Goal: Find specific page/section: Find specific page/section

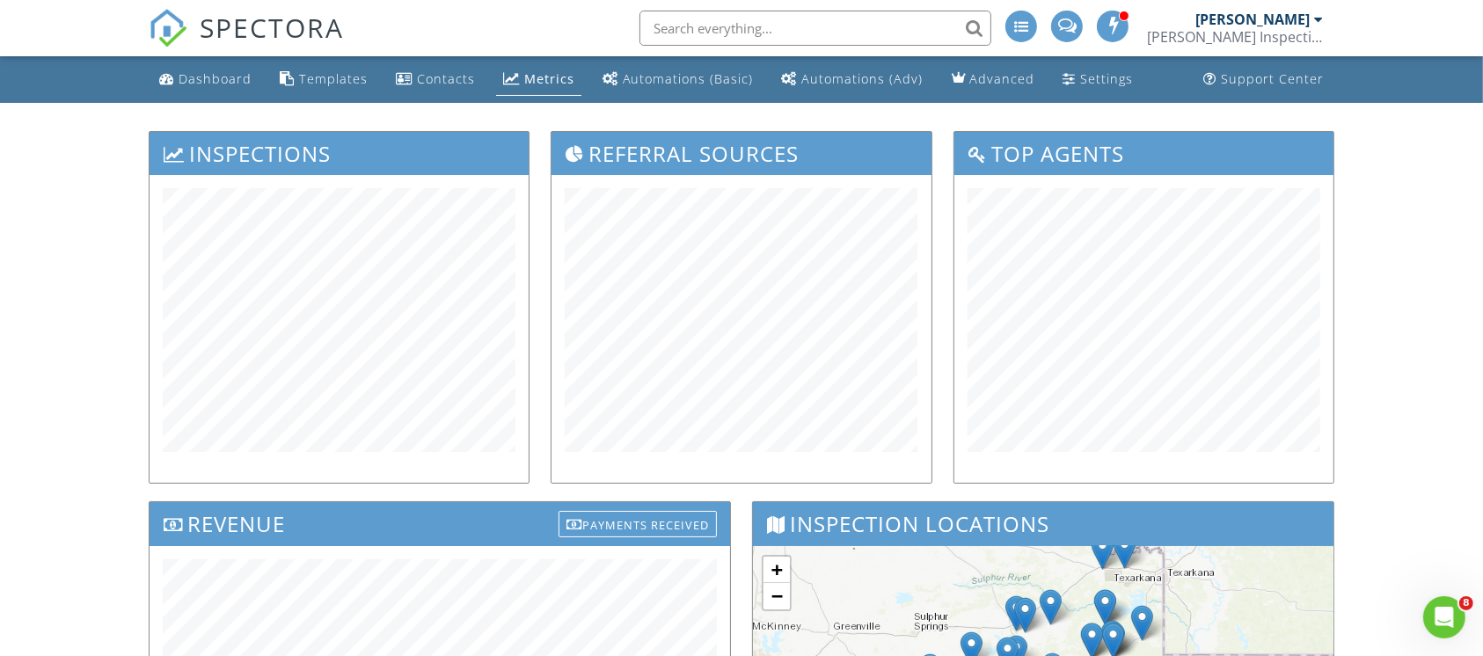
click at [813, 26] on input "text" at bounding box center [816, 28] width 352 height 35
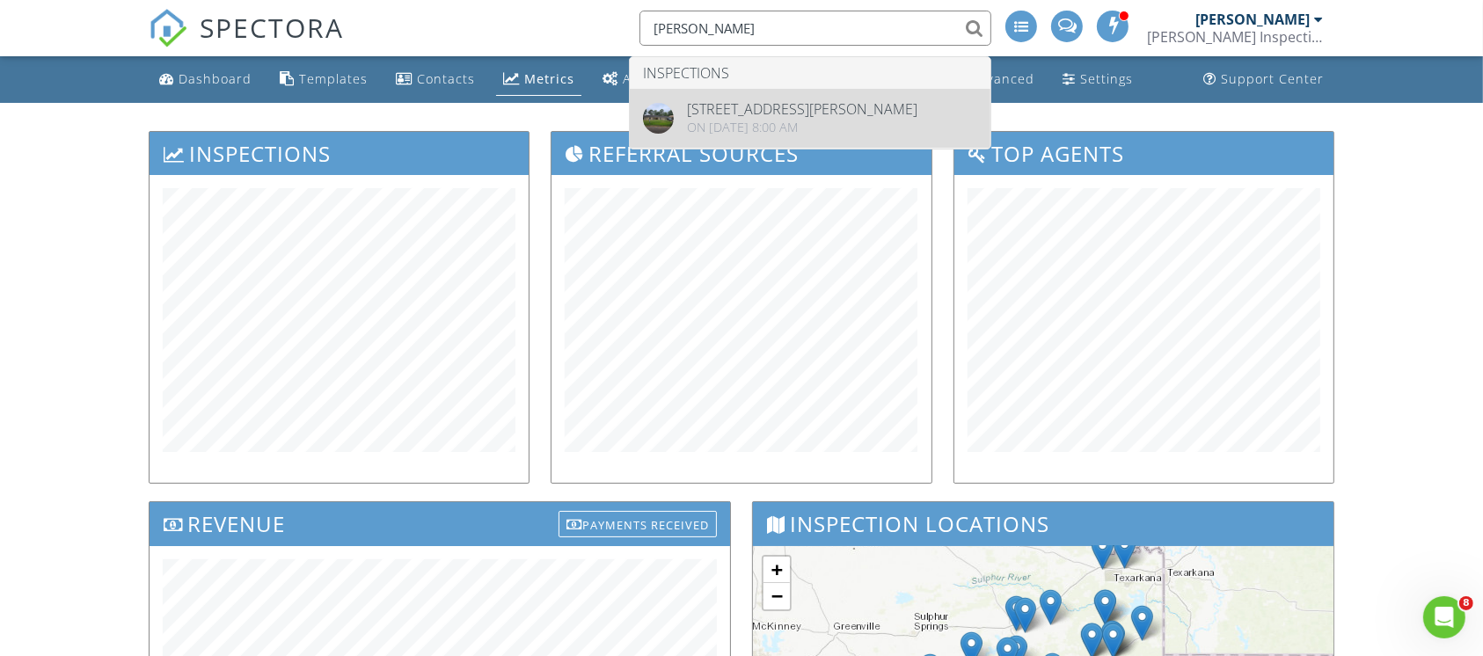
type input "[PERSON_NAME]"
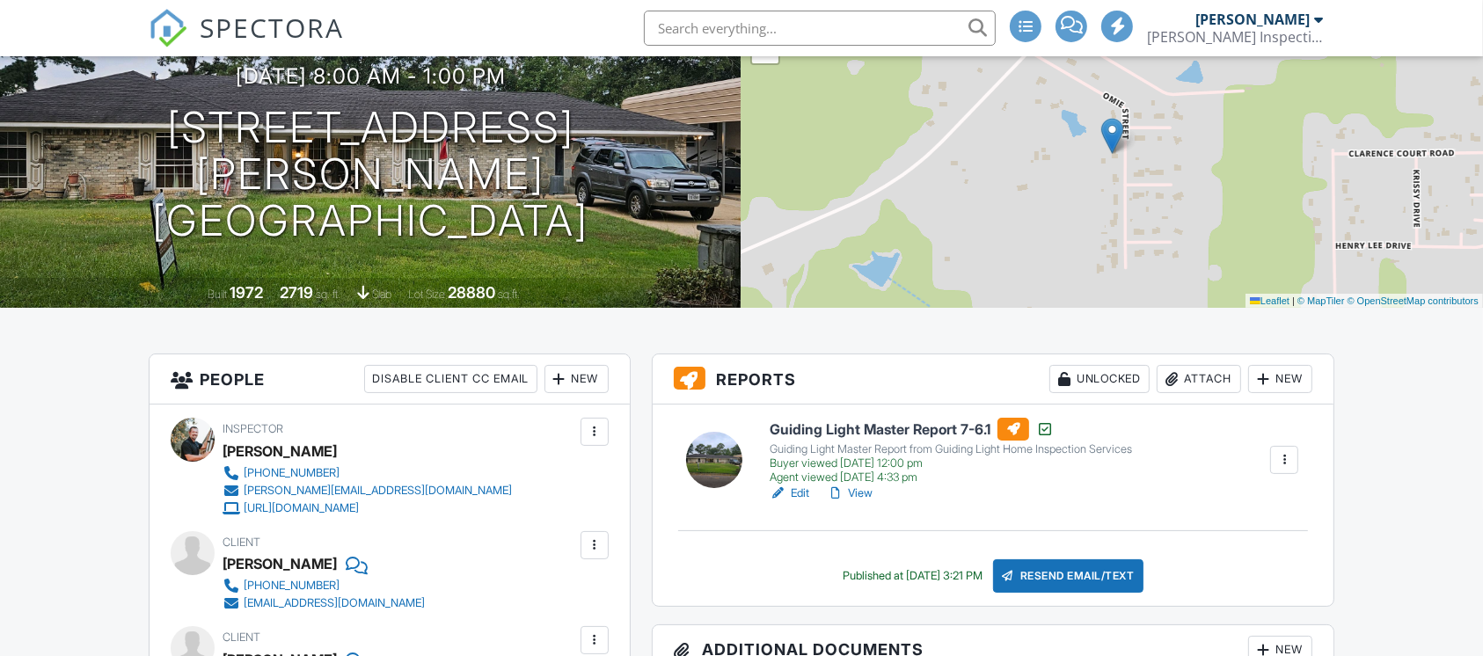
scroll to position [234, 0]
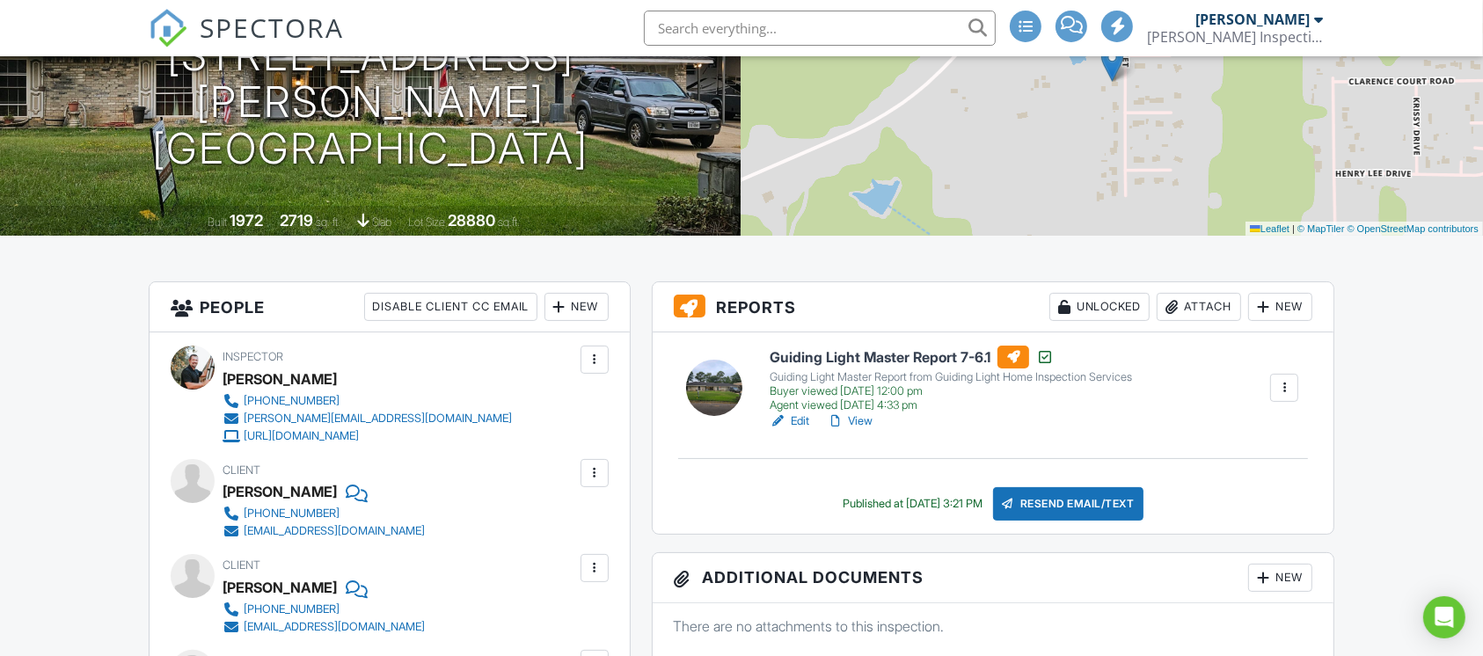
click at [862, 421] on link "View" at bounding box center [850, 422] width 46 height 18
